Goal: Task Accomplishment & Management: Manage account settings

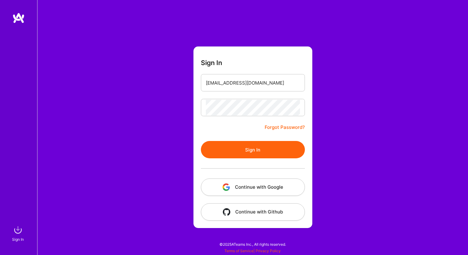
click at [240, 153] on button "Sign In" at bounding box center [253, 149] width 104 height 17
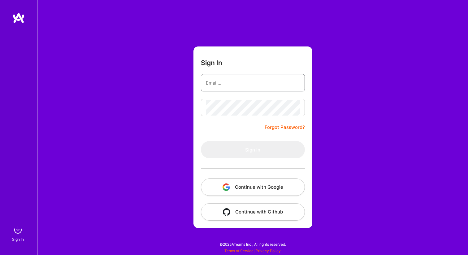
type input "[EMAIL_ADDRESS][DOMAIN_NAME]"
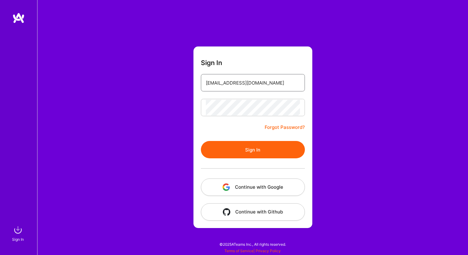
click at [282, 84] on input "[EMAIL_ADDRESS][DOMAIN_NAME]" at bounding box center [253, 83] width 94 height 16
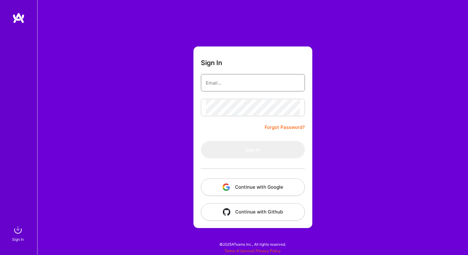
click at [216, 76] on input "email" at bounding box center [253, 83] width 94 height 16
type input "[EMAIL_ADDRESS][DOMAIN_NAME]"
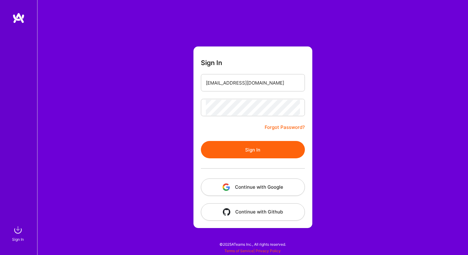
click at [259, 143] on button "Sign In" at bounding box center [253, 149] width 104 height 17
